Goal: Information Seeking & Learning: Learn about a topic

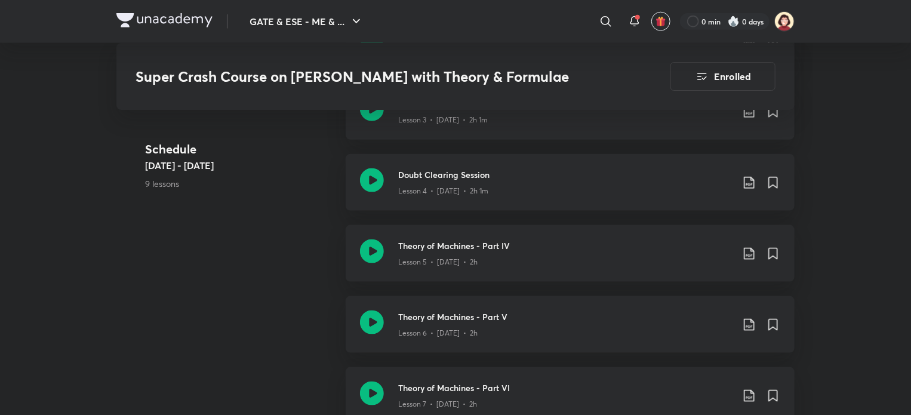
scroll to position [695, 0]
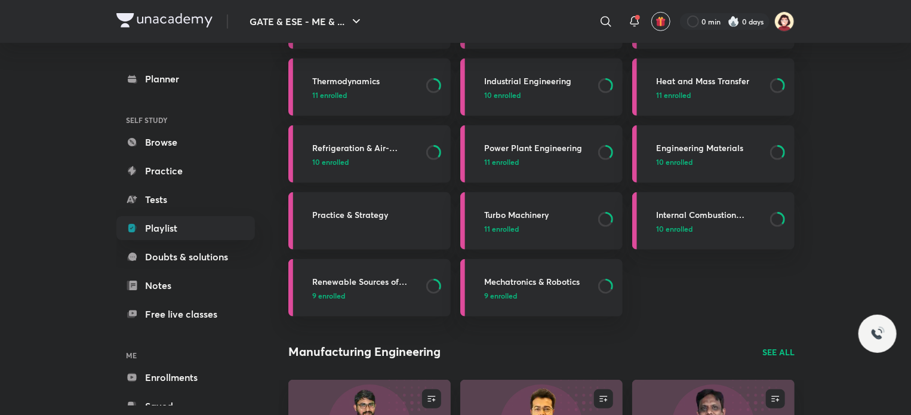
scroll to position [251, 0]
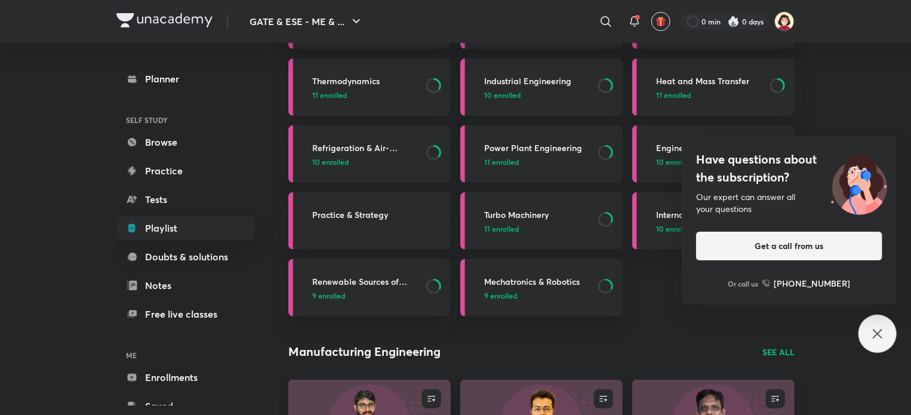
click at [881, 329] on icon at bounding box center [876, 333] width 9 height 9
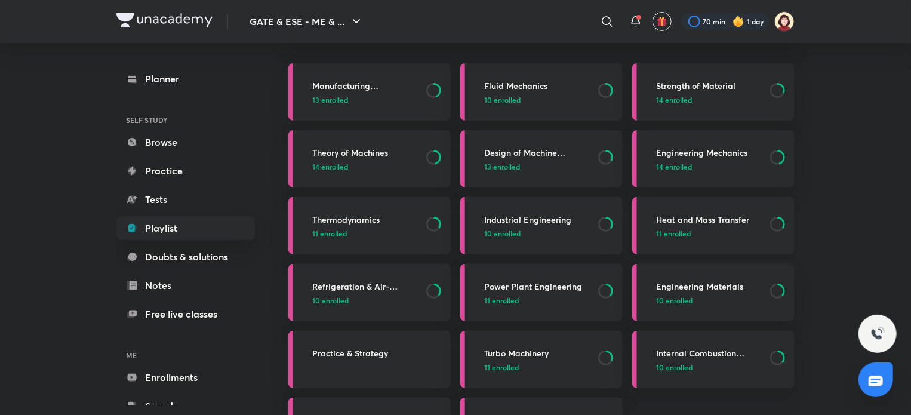
scroll to position [112, 0]
click at [349, 87] on h3 "Manufacturing Engineering" at bounding box center [365, 85] width 107 height 13
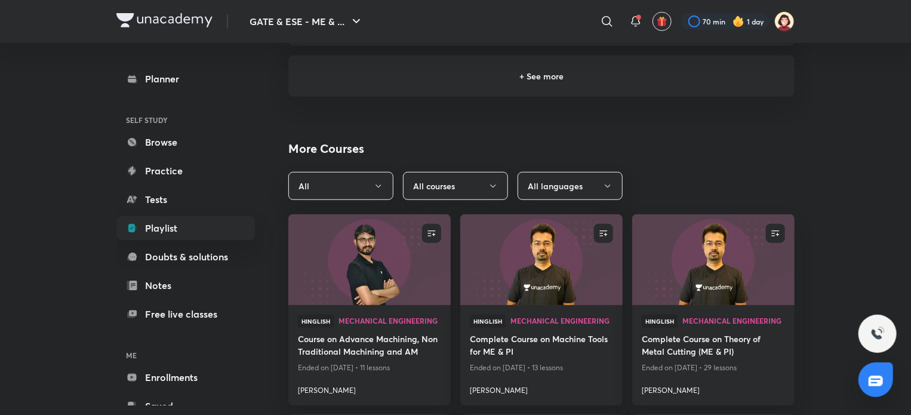
scroll to position [468, 0]
click at [363, 180] on button "All" at bounding box center [340, 185] width 105 height 28
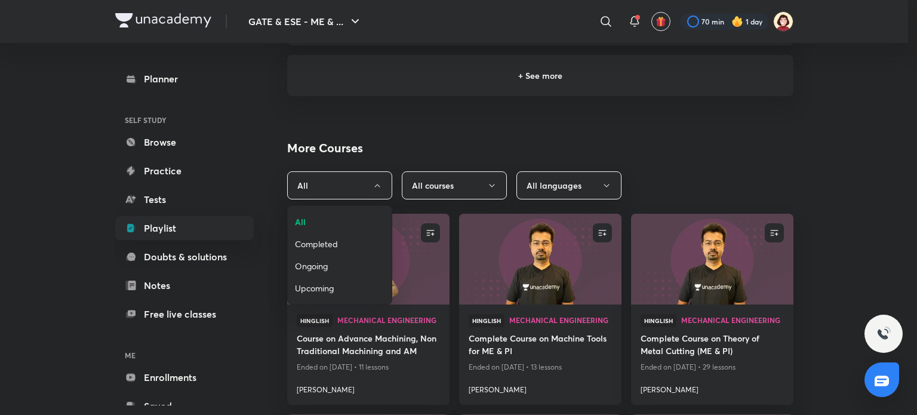
click at [322, 271] on span "Ongoing" at bounding box center [340, 266] width 90 height 13
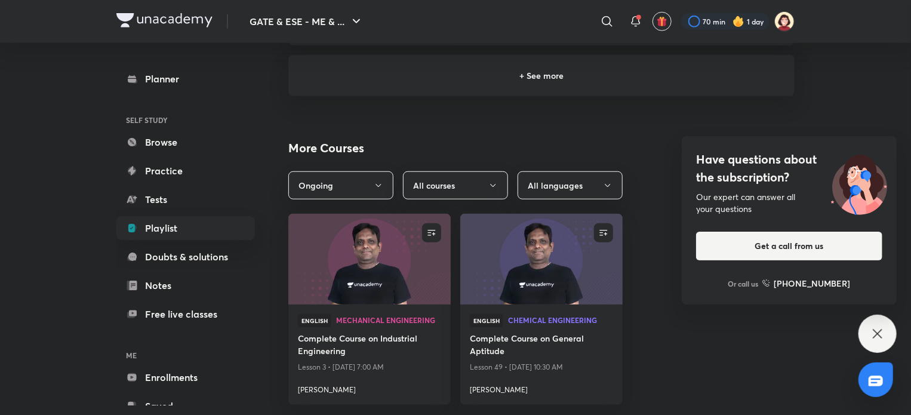
click at [883, 334] on icon at bounding box center [877, 333] width 14 height 14
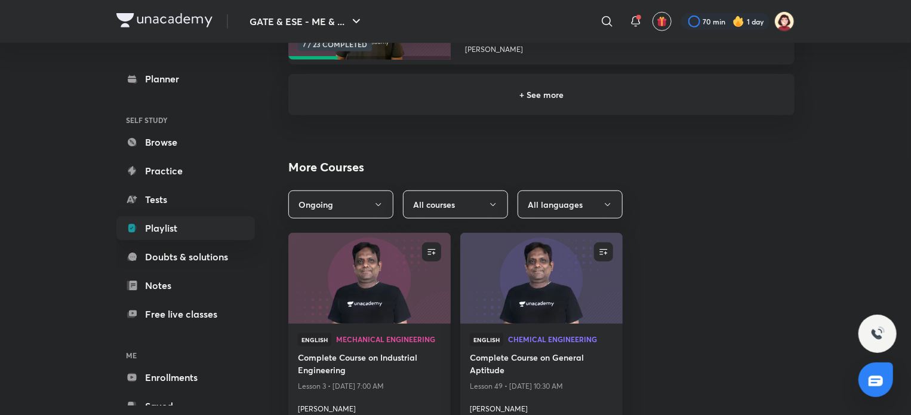
scroll to position [513, 0]
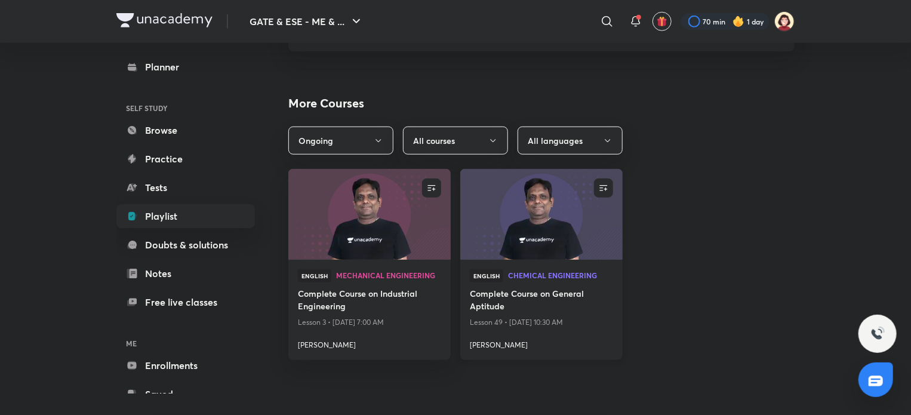
click at [532, 298] on h4 "Complete Course on General Aptitude" at bounding box center [541, 300] width 143 height 27
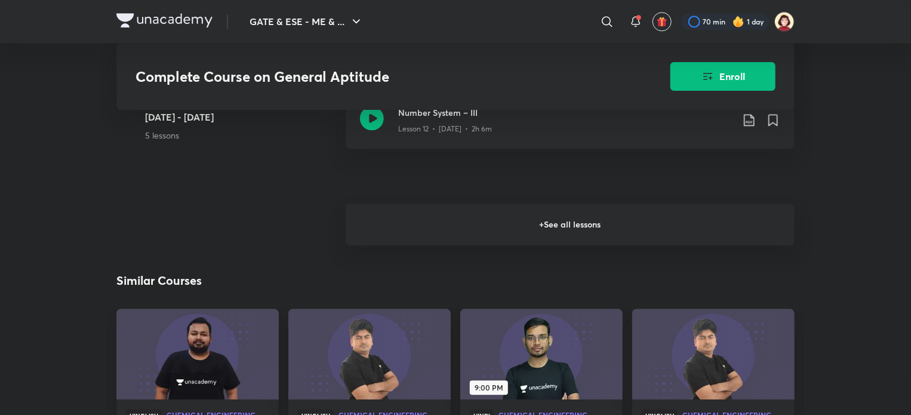
scroll to position [1446, 0]
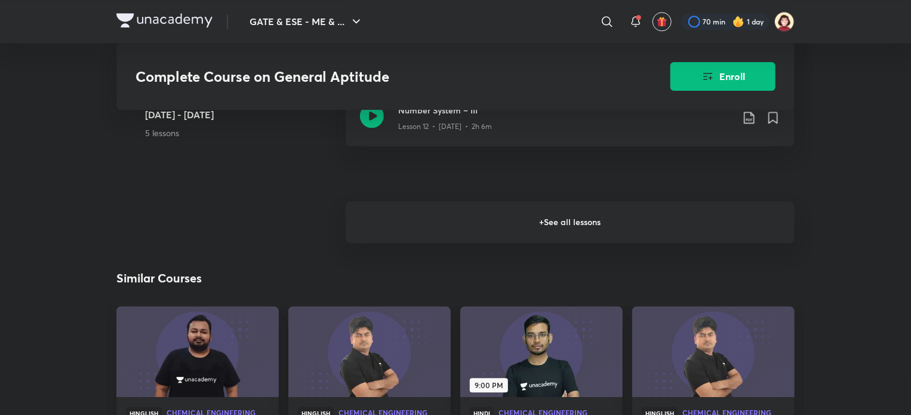
click at [560, 223] on h6 "+ See all lessons" at bounding box center [570, 222] width 449 height 42
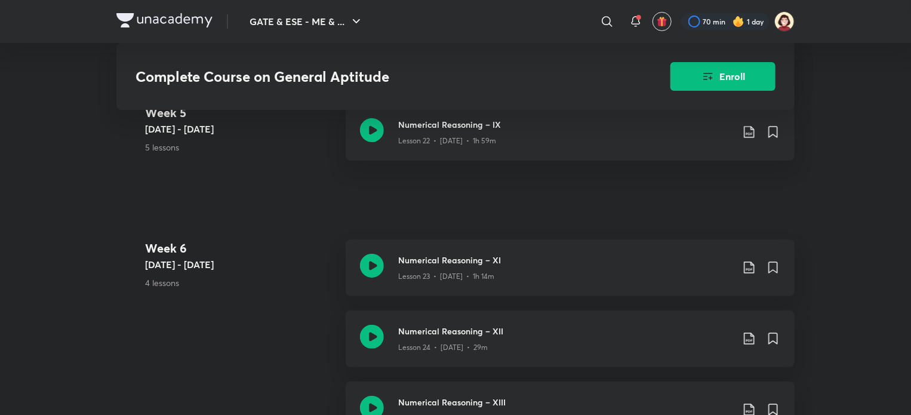
scroll to position [2320, 0]
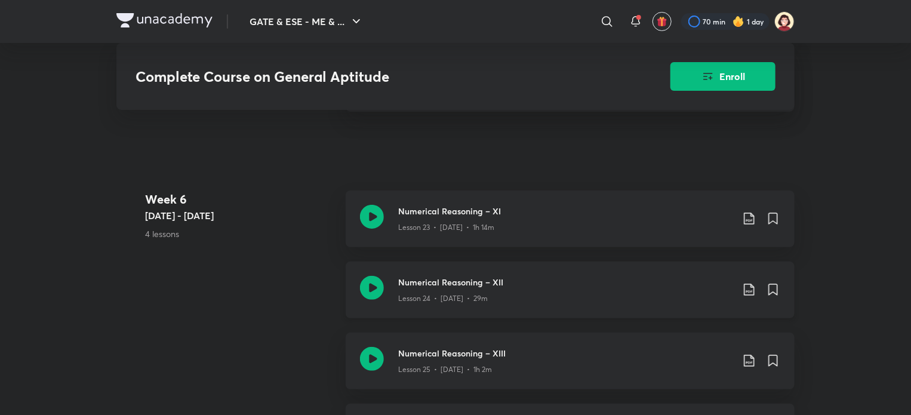
click at [458, 280] on h3 "Numerical Reasoning – XII" at bounding box center [565, 282] width 334 height 13
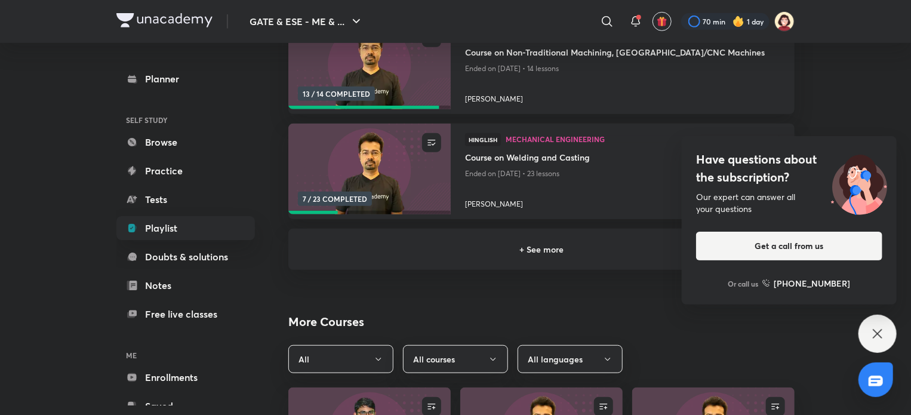
scroll to position [295, 0]
click at [451, 362] on button "All courses" at bounding box center [455, 358] width 105 height 28
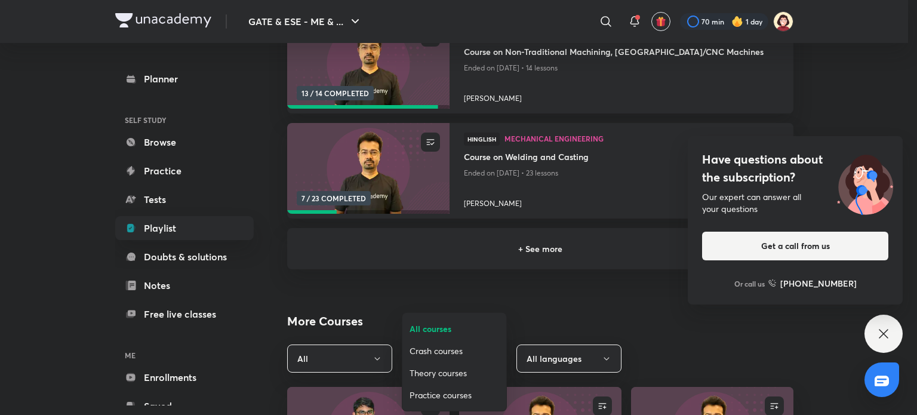
click at [453, 350] on span "Crash courses" at bounding box center [454, 350] width 90 height 13
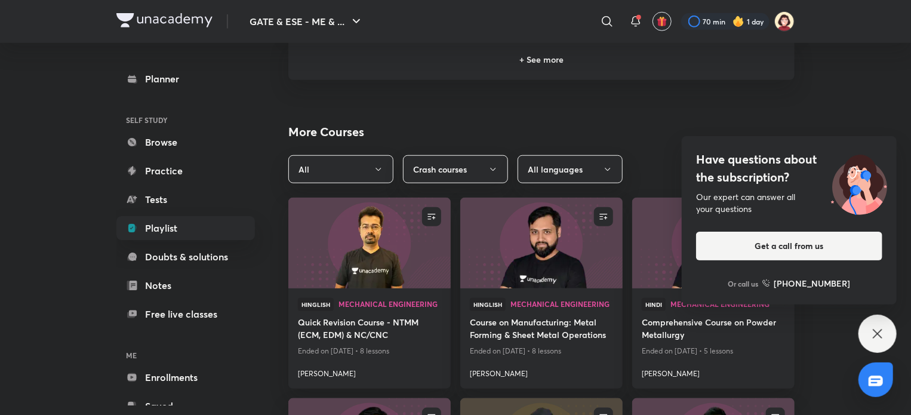
scroll to position [485, 0]
click at [875, 335] on icon at bounding box center [876, 333] width 9 height 9
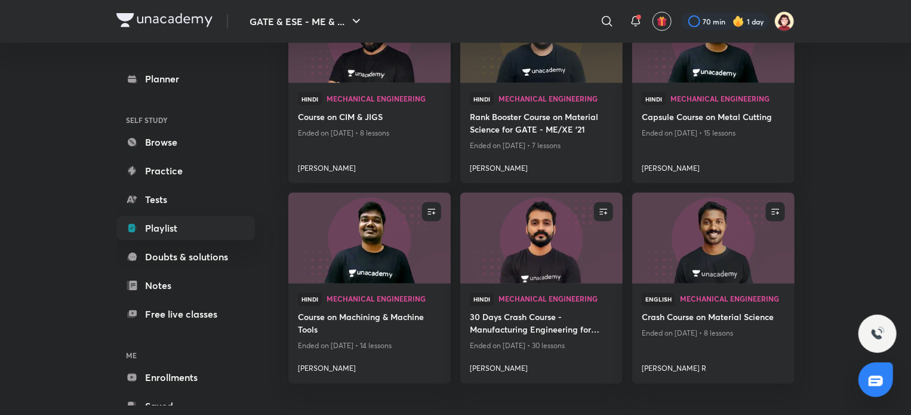
scroll to position [914, 0]
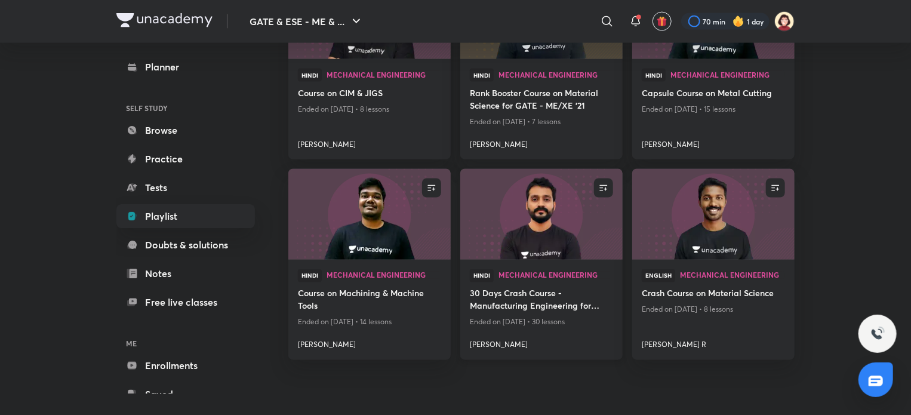
click at [516, 307] on h4 "30 Days Crash Course - Manufacturing Engineering for GATE 21" at bounding box center [541, 300] width 143 height 27
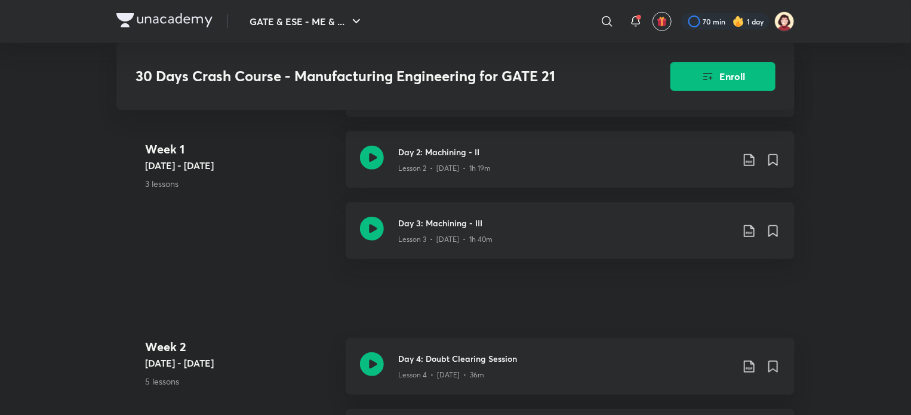
scroll to position [375, 0]
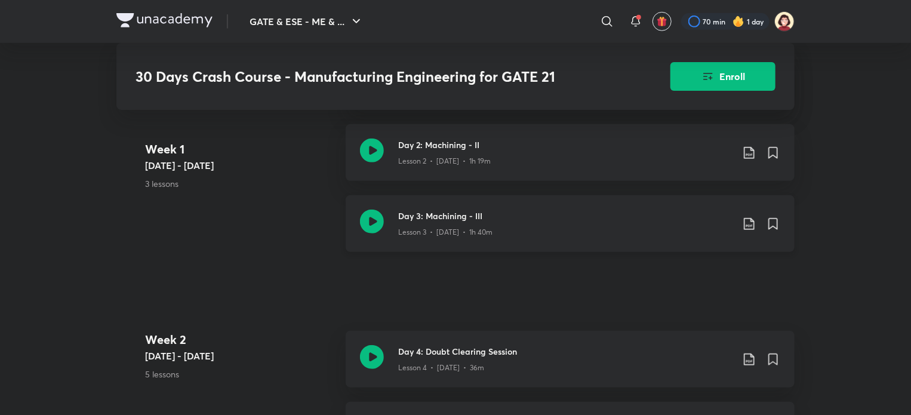
click at [446, 222] on h3 "Day 3: Machining - III" at bounding box center [565, 215] width 334 height 13
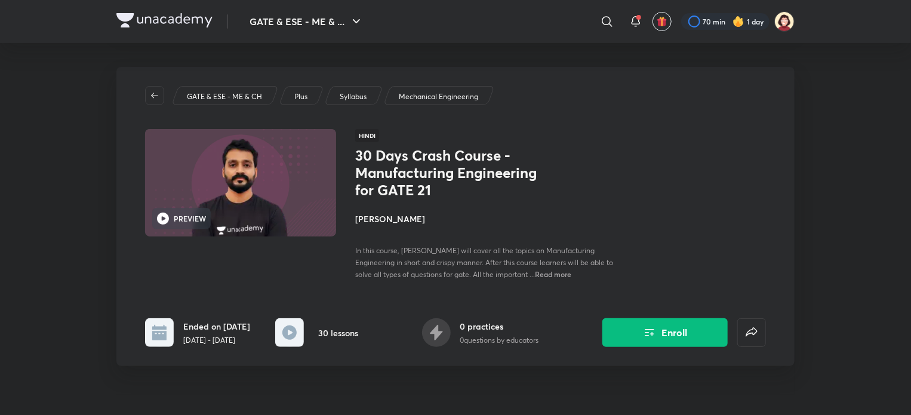
click at [400, 219] on h4 "Gaurav Babu" at bounding box center [488, 218] width 267 height 13
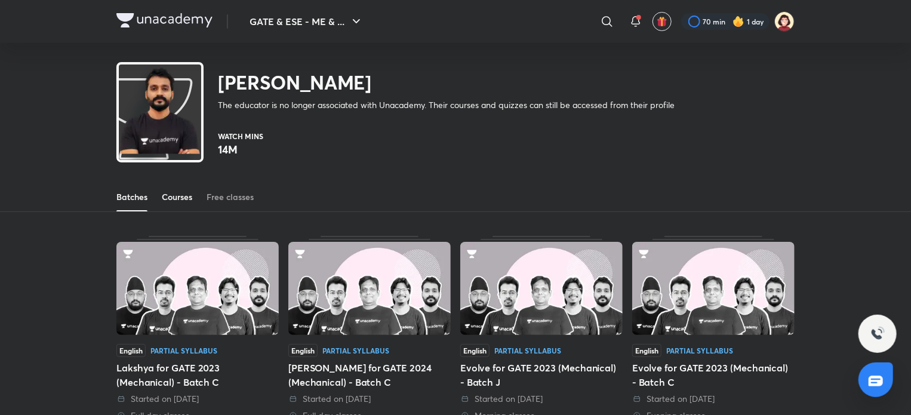
click at [181, 201] on div "Courses" at bounding box center [177, 197] width 30 height 12
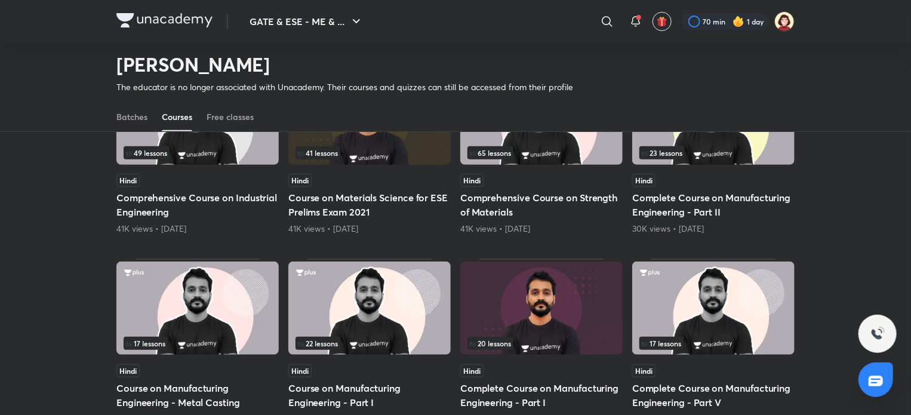
scroll to position [169, 0]
click at [235, 198] on h5 "Comprehensive Course on Industrial Engineering" at bounding box center [197, 205] width 162 height 29
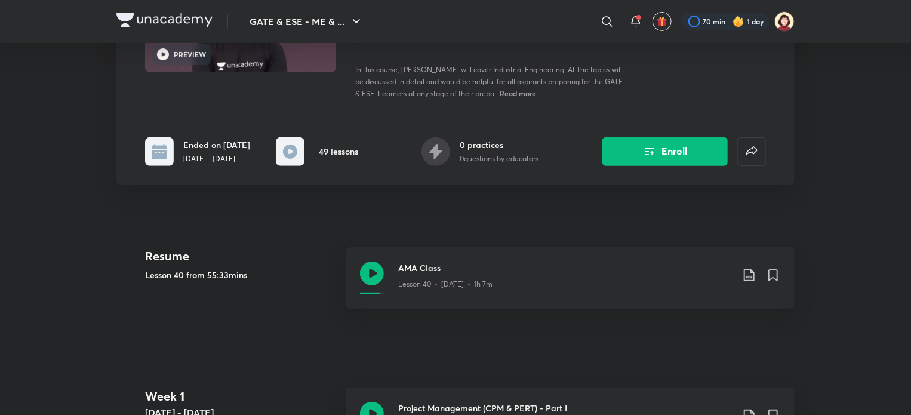
scroll to position [165, 0]
click at [412, 269] on h3 "AMA Class" at bounding box center [565, 267] width 334 height 13
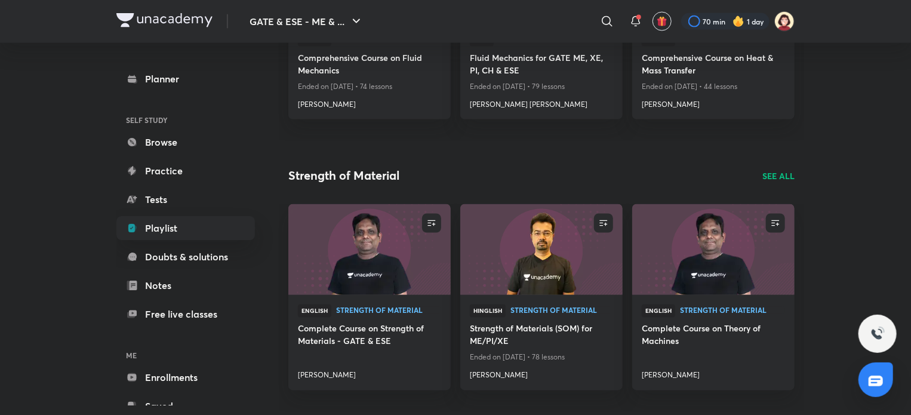
scroll to position [969, 0]
click at [507, 326] on h4 "Strength of Materials (SOM) for ME/PI/XE" at bounding box center [541, 335] width 143 height 27
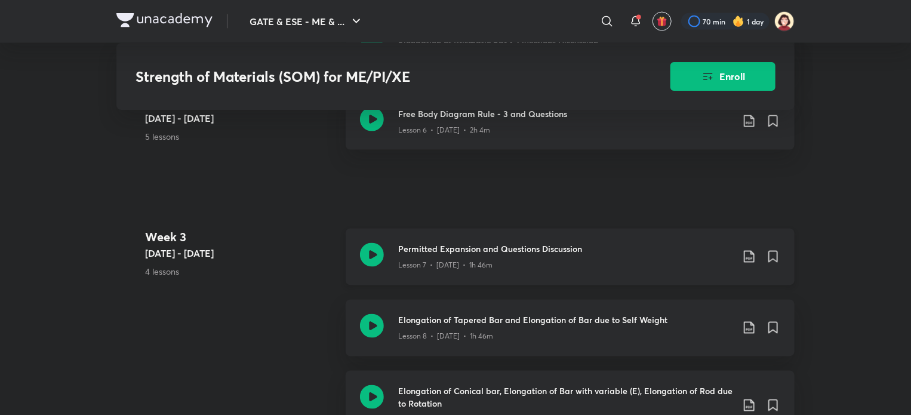
scroll to position [954, 0]
click at [456, 317] on h3 "Elongation of Tapered Bar and Elongation of Bar due to Self Weight" at bounding box center [565, 319] width 334 height 13
